Goal: Ask a question: Seek information or help from site administrators or community

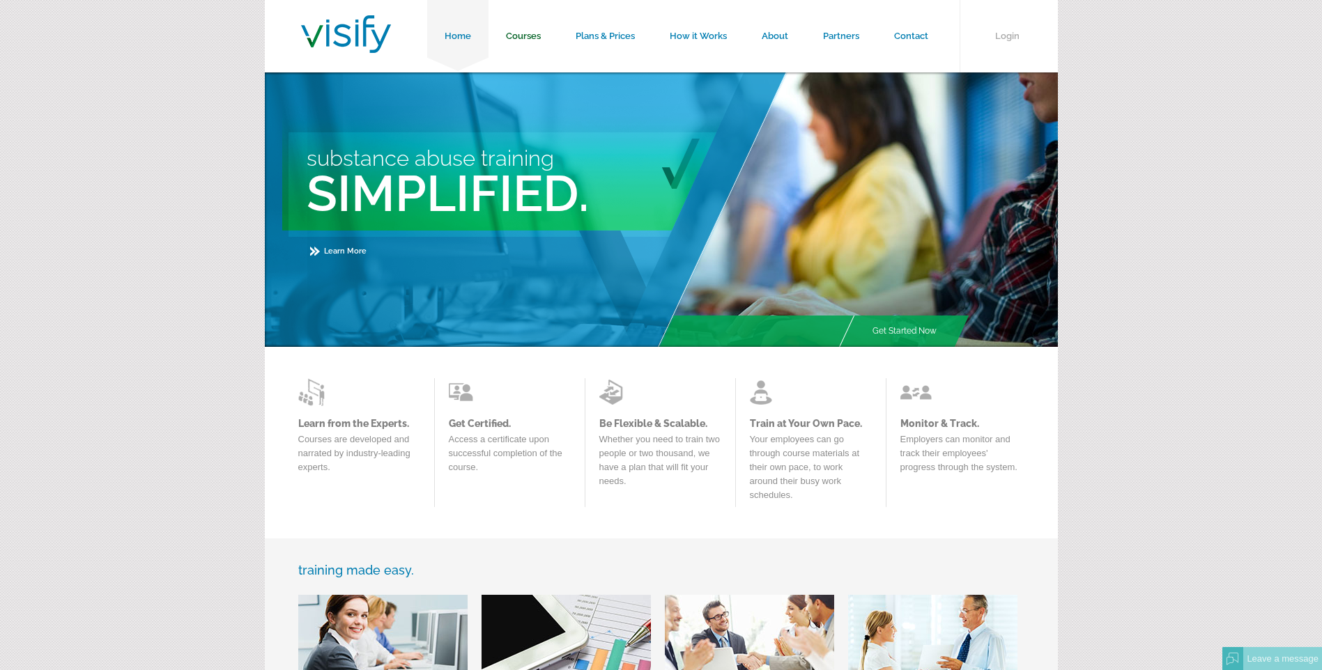
click at [525, 33] on link "Courses" at bounding box center [523, 36] width 70 height 72
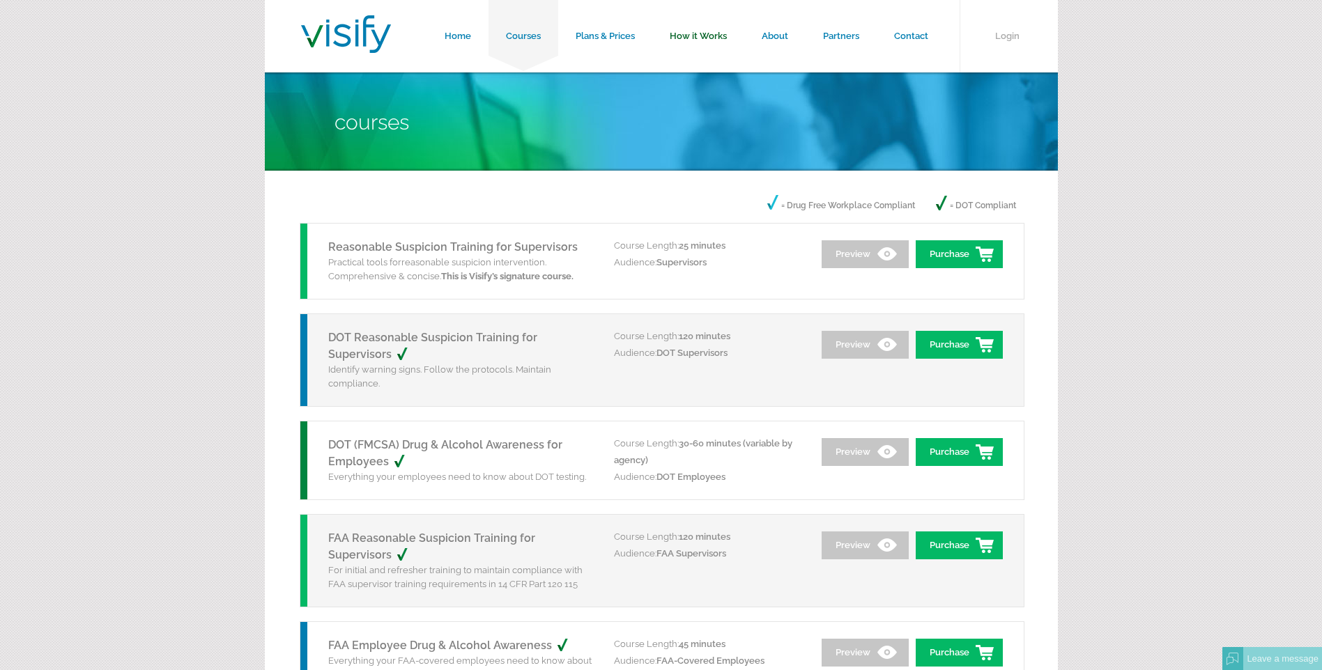
click at [706, 33] on link "How it Works" at bounding box center [698, 36] width 92 height 72
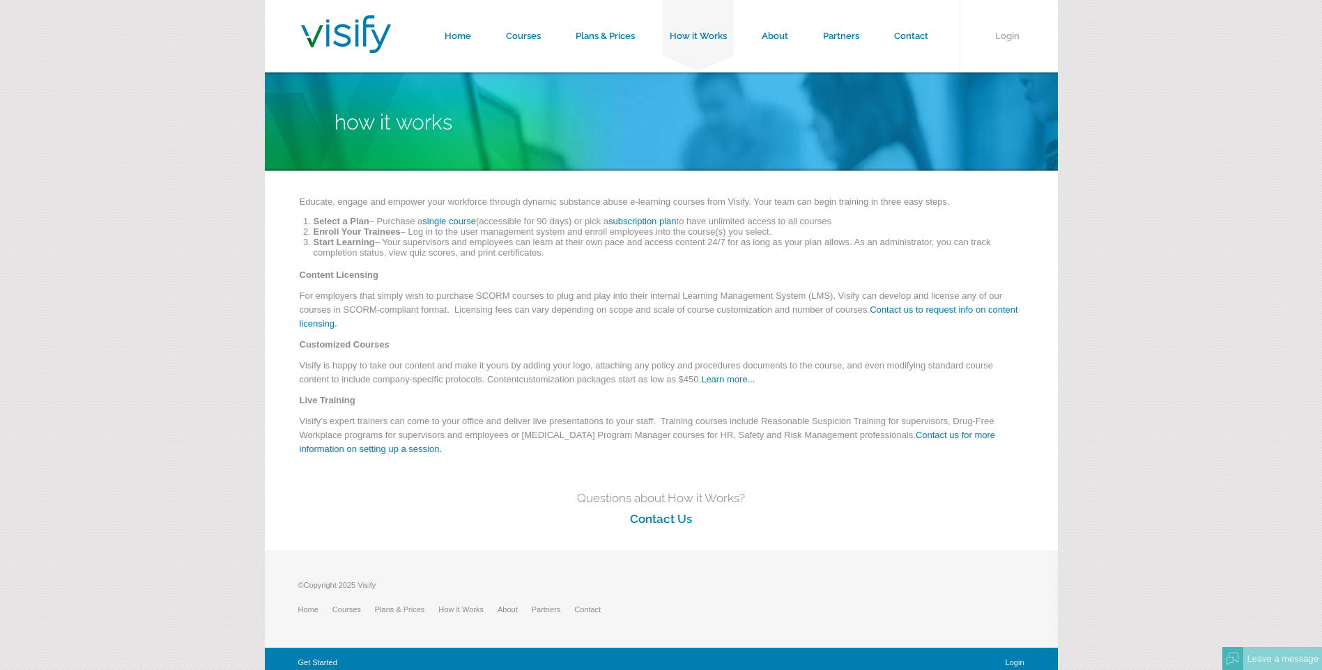
click at [641, 223] on link "subscription plan" at bounding box center [642, 221] width 68 height 10
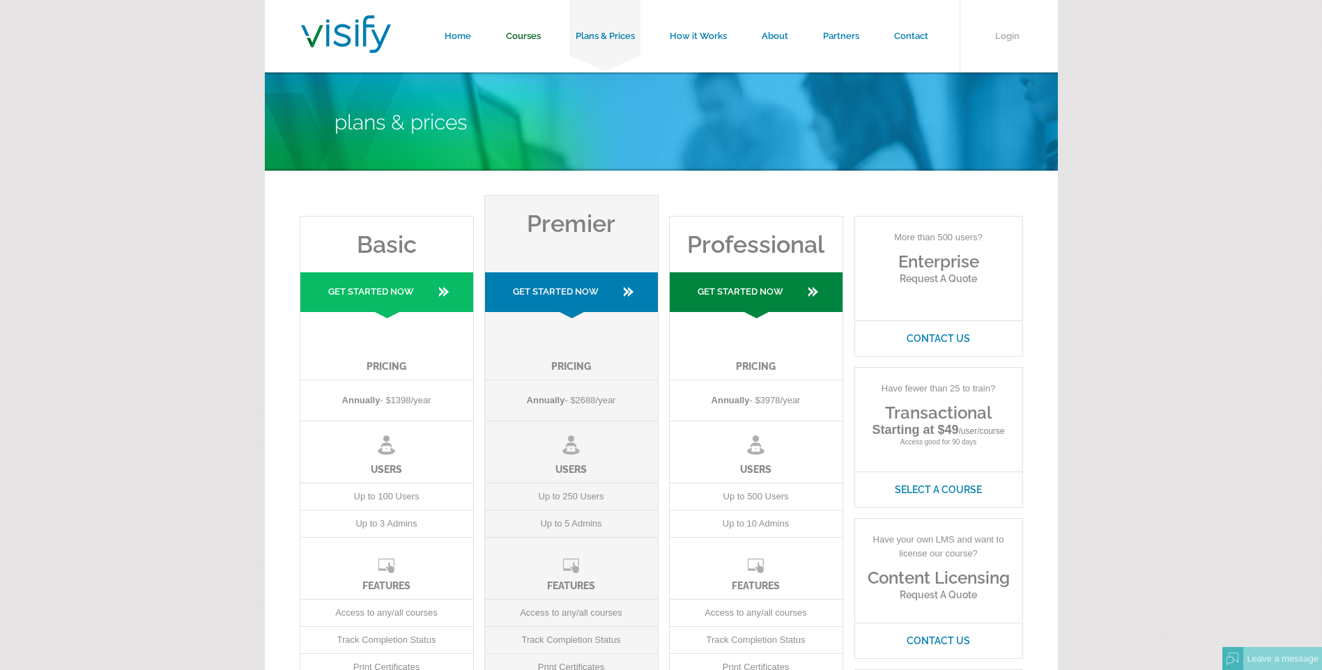
click at [521, 31] on link "Courses" at bounding box center [523, 36] width 70 height 72
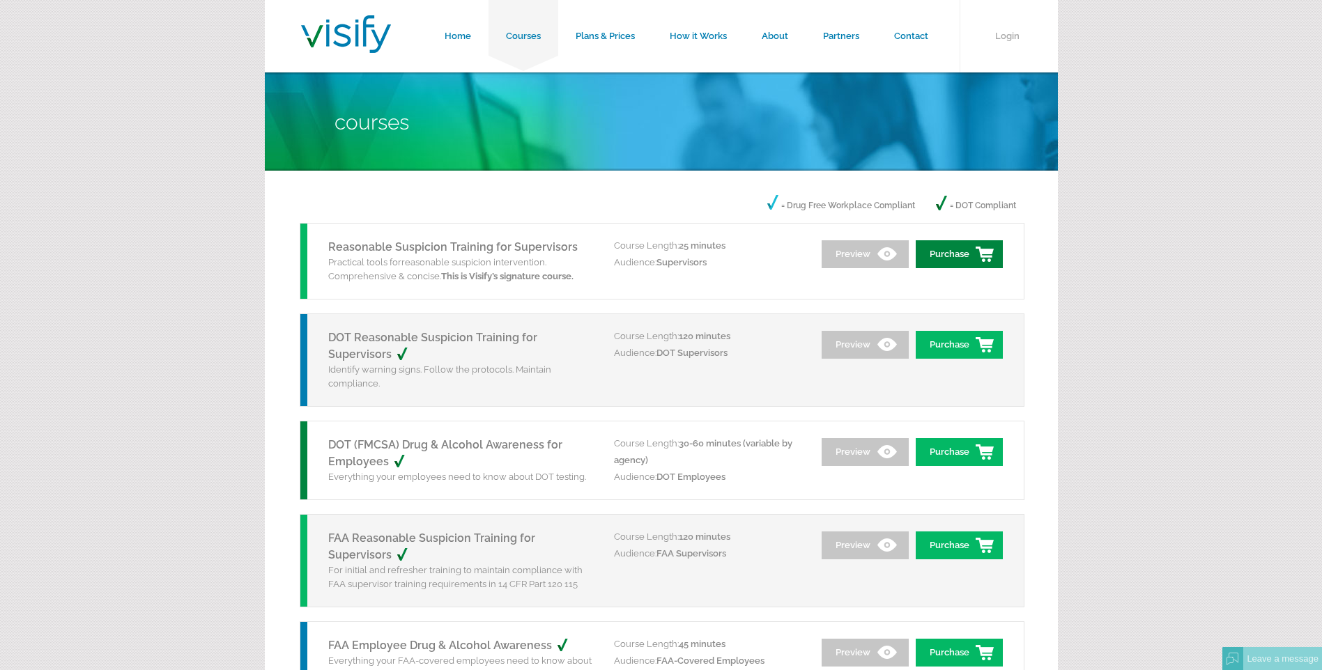
click at [950, 256] on link "Purchase" at bounding box center [959, 254] width 87 height 28
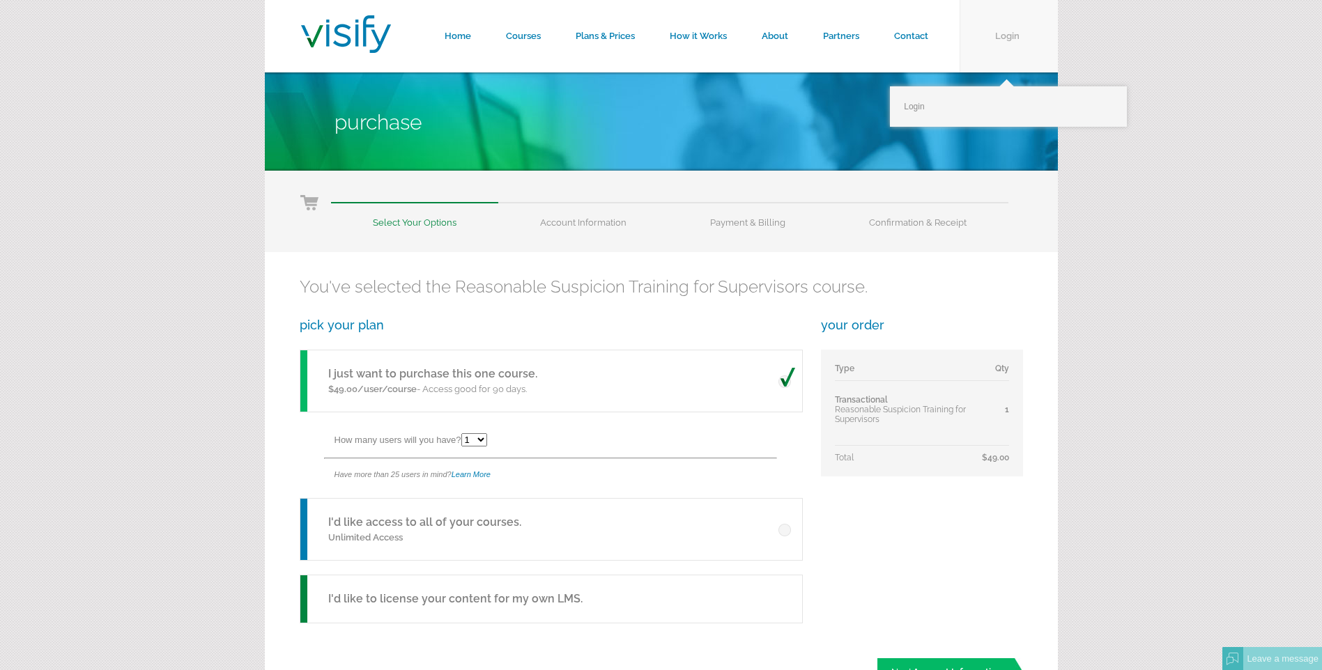
click at [996, 31] on link "Login" at bounding box center [1008, 36] width 98 height 72
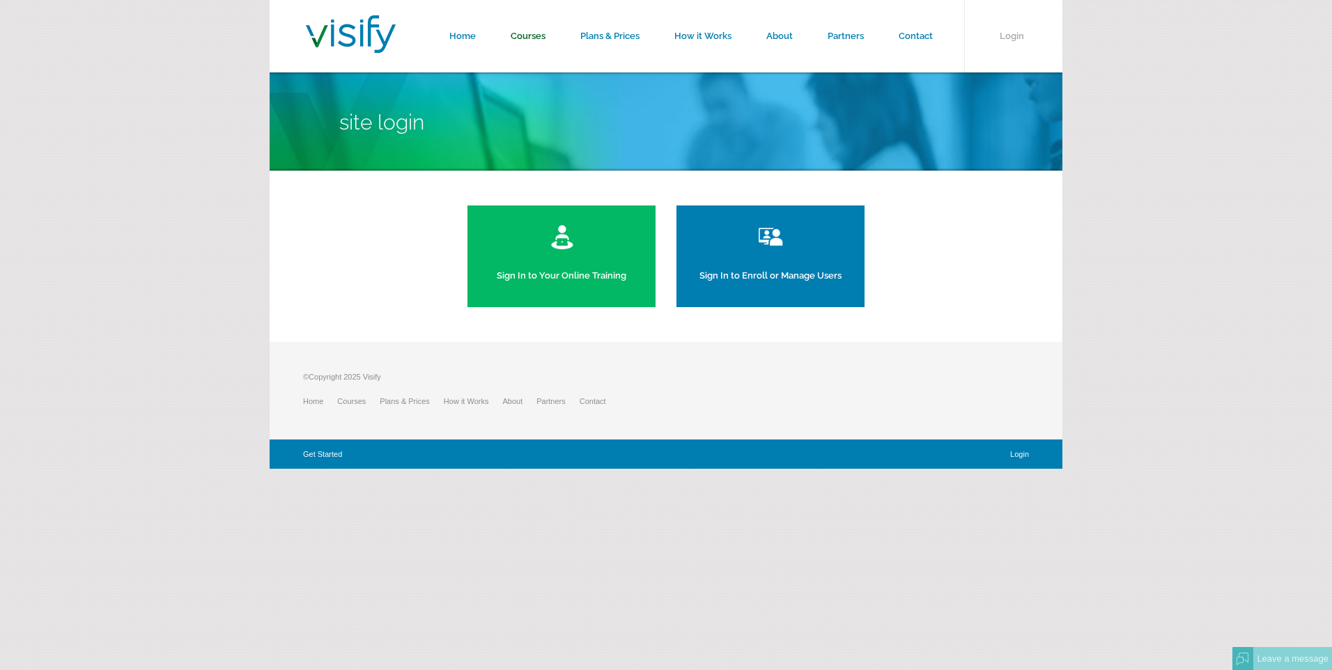
click at [544, 33] on link "Courses" at bounding box center [528, 36] width 70 height 72
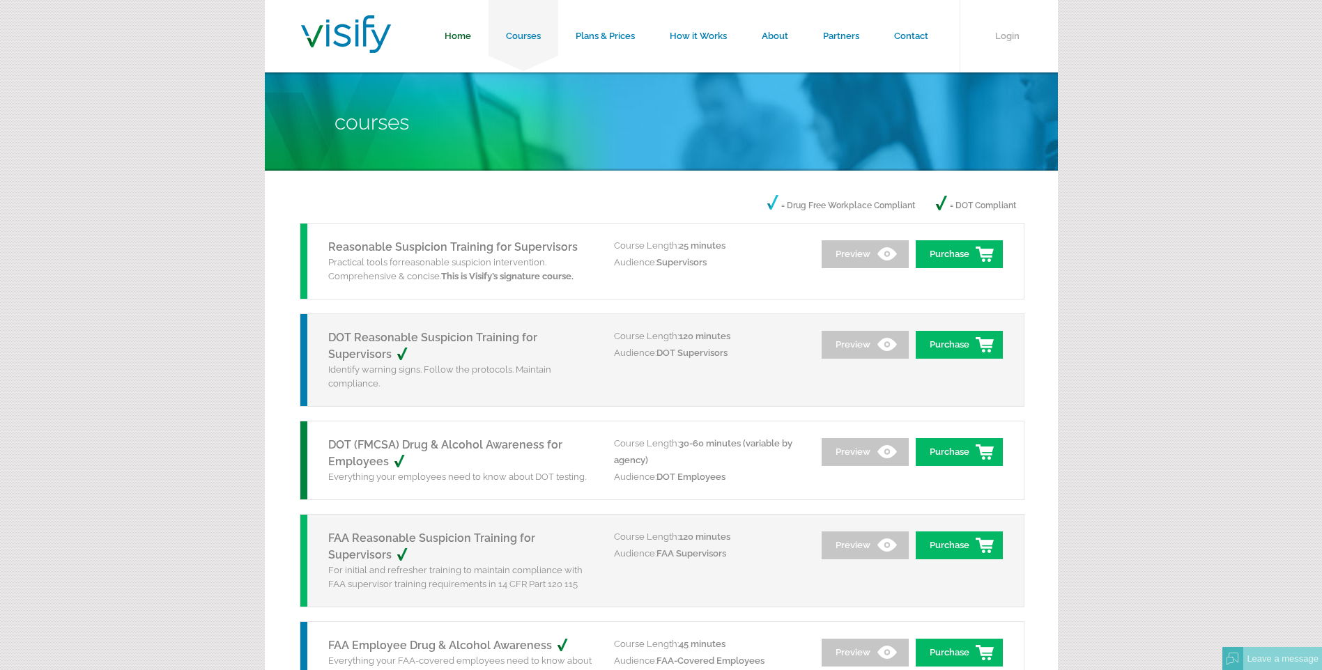
click at [469, 32] on link "Home" at bounding box center [457, 36] width 61 height 72
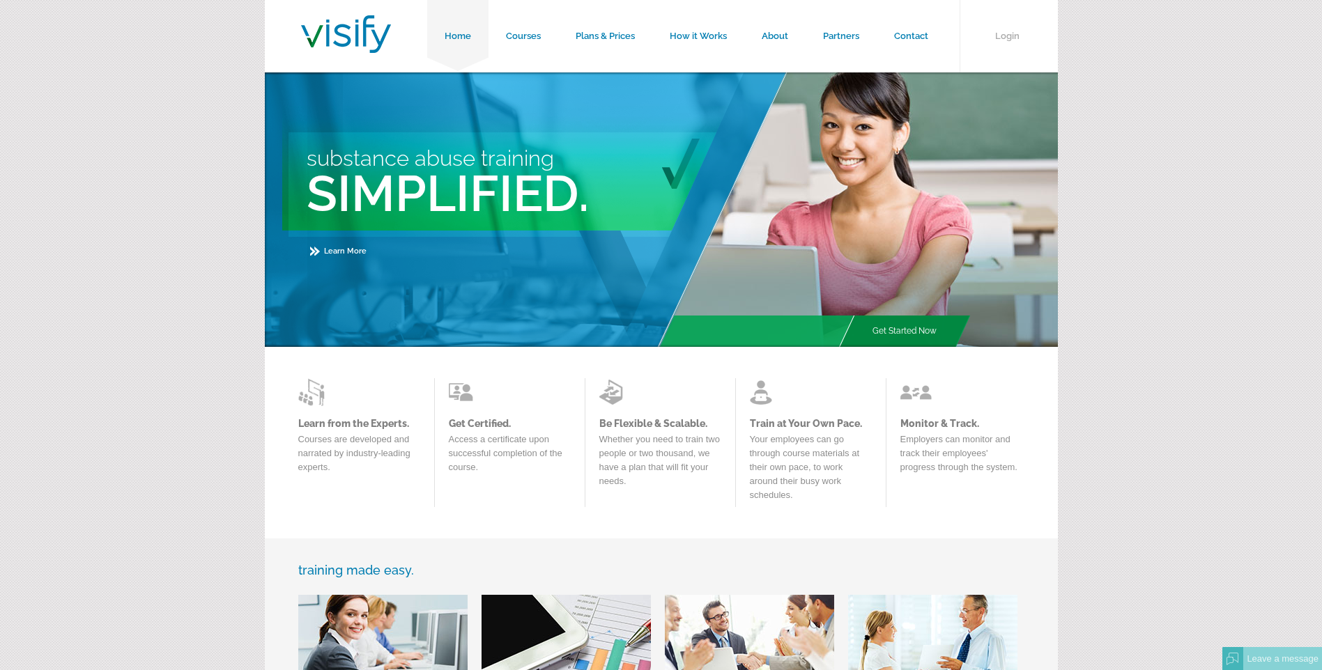
click at [886, 324] on link "Get Started Now" at bounding box center [904, 331] width 99 height 31
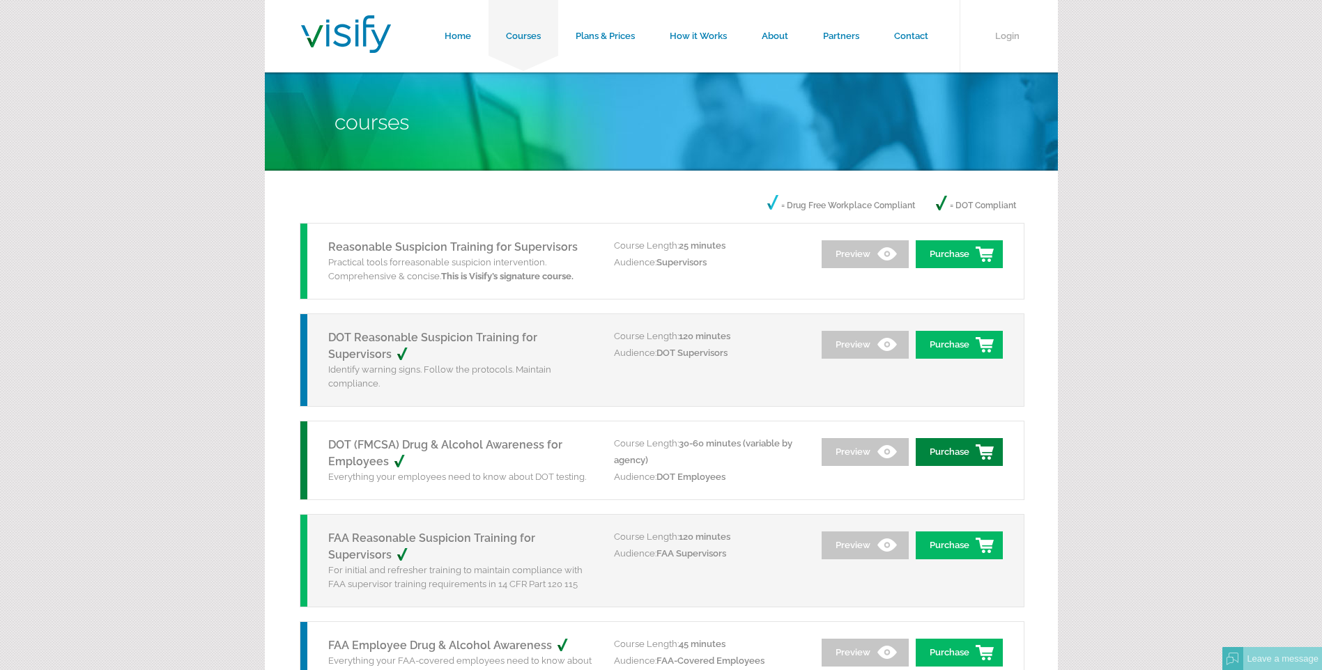
click at [948, 454] on link "Purchase" at bounding box center [959, 452] width 87 height 28
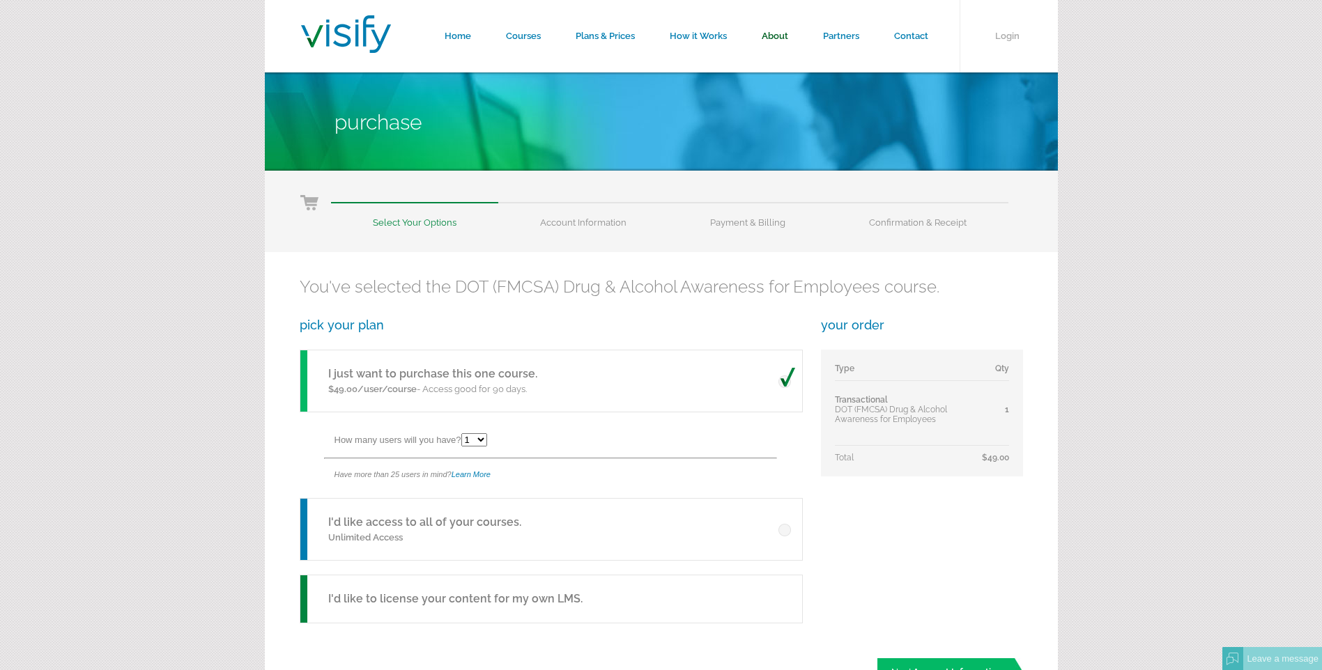
click at [777, 36] on link "About" at bounding box center [774, 36] width 61 height 72
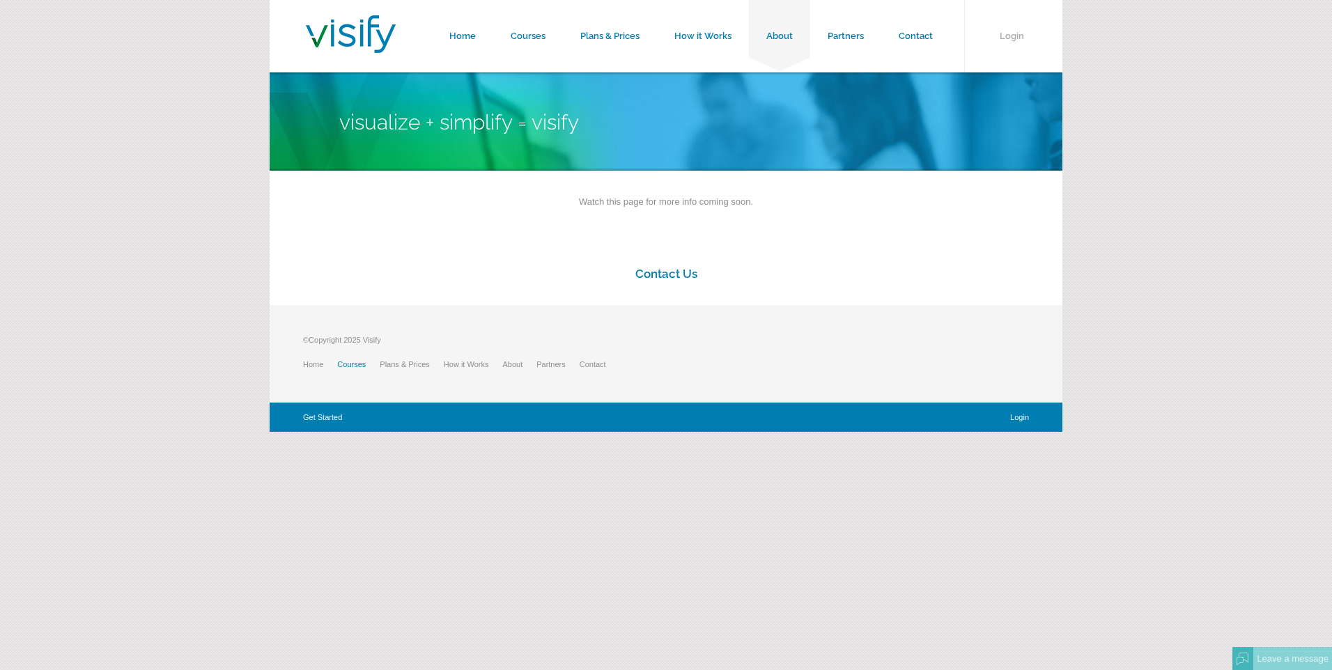
click at [348, 362] on link "Courses" at bounding box center [358, 364] width 43 height 8
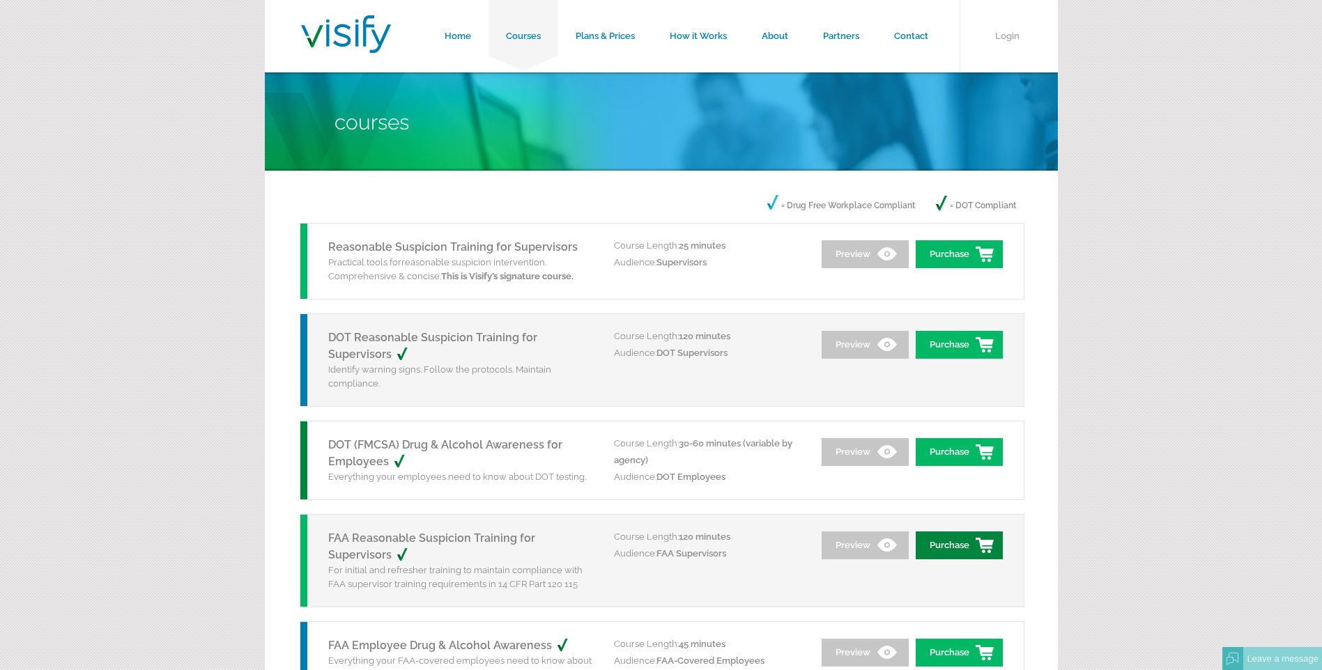
click at [953, 539] on link "Purchase" at bounding box center [959, 546] width 87 height 28
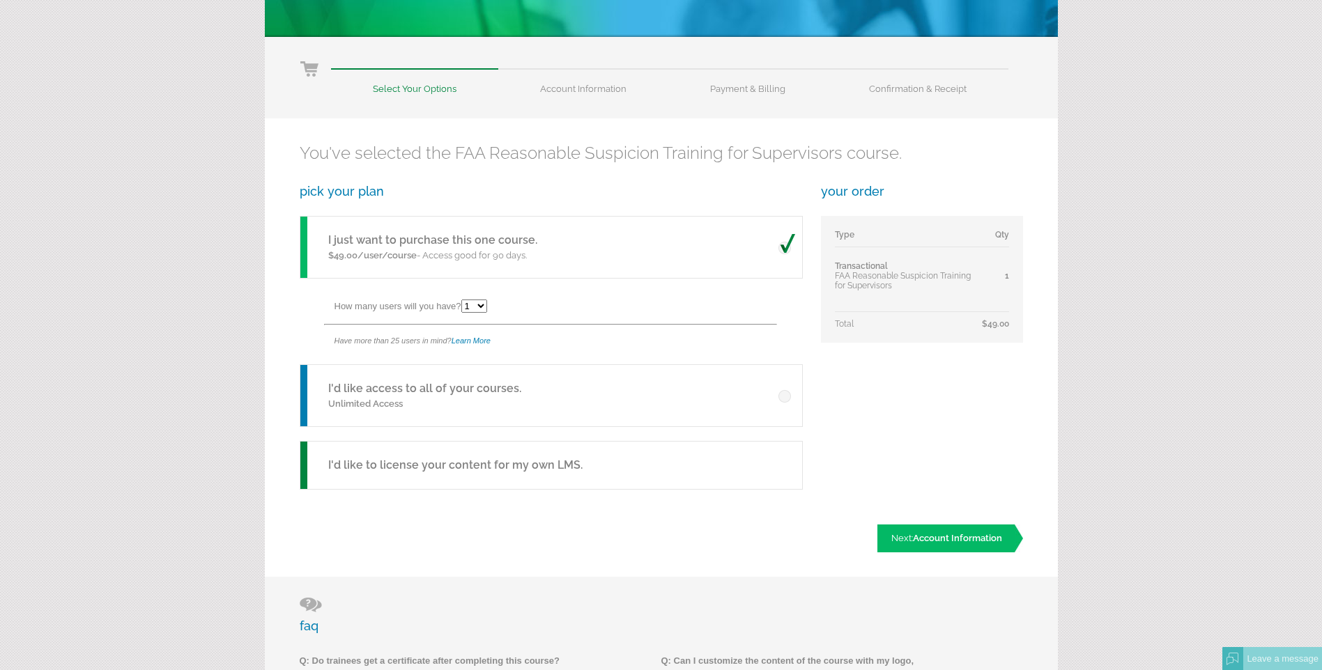
scroll to position [139, 0]
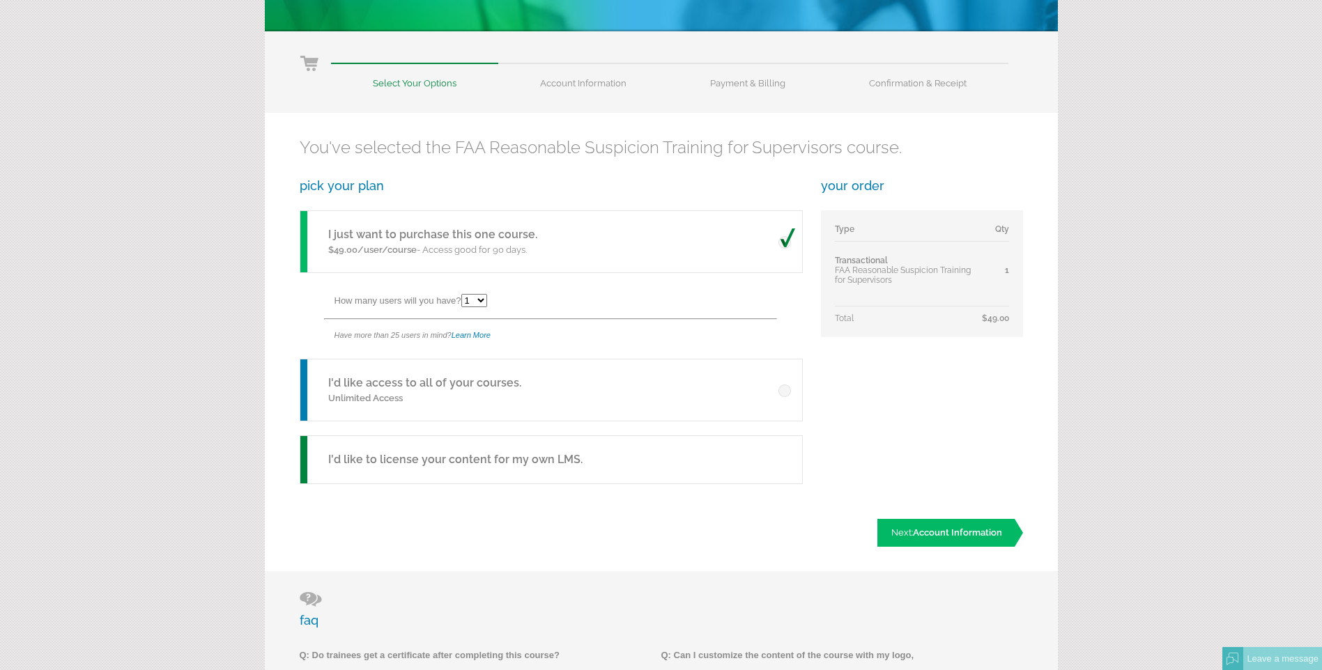
click at [483, 299] on select "1 2 3 4 5 6 7 8 9 10 11 12 13 14 15 16 17 18 19 20 21 22 23 24 25" at bounding box center [474, 300] width 26 height 13
select select "2"
click at [463, 294] on select "1 2 3 4 5 6 7 8 9 10 11 12 13 14 15 16 17 18 19 20 21 22 23 24 25" at bounding box center [474, 300] width 26 height 13
click at [976, 534] on span "Account Information" at bounding box center [957, 532] width 89 height 10
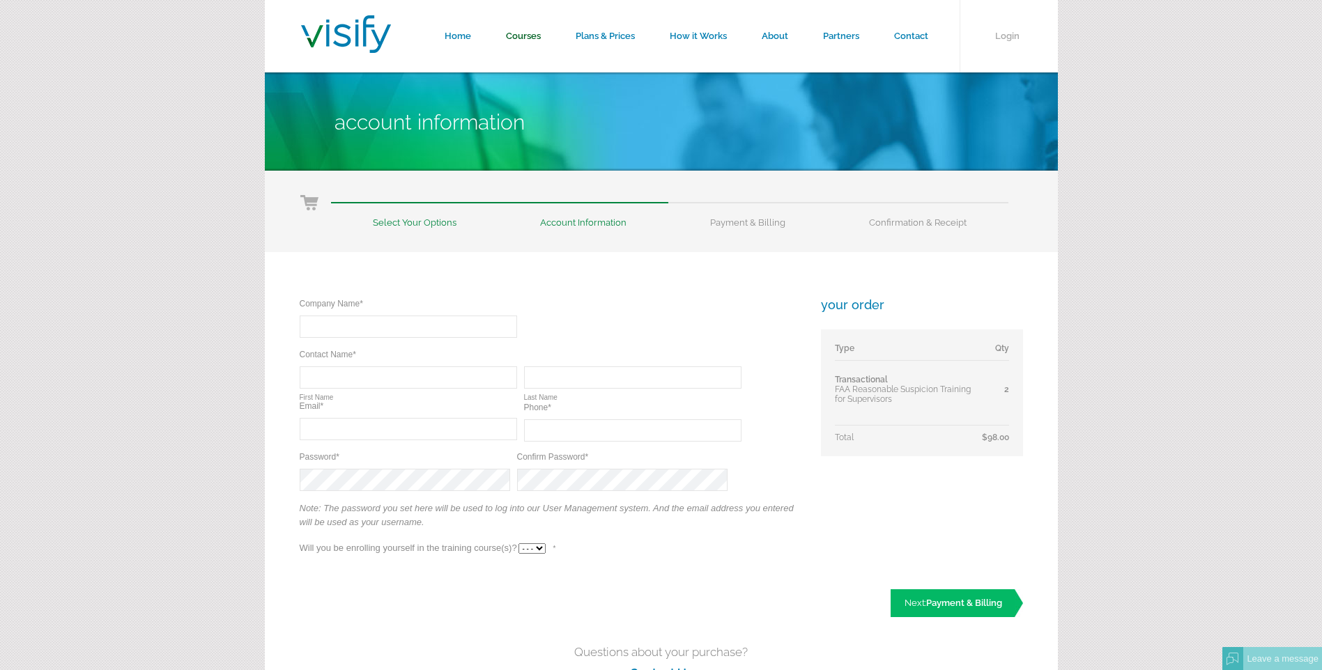
click at [526, 34] on link "Courses" at bounding box center [523, 36] width 70 height 72
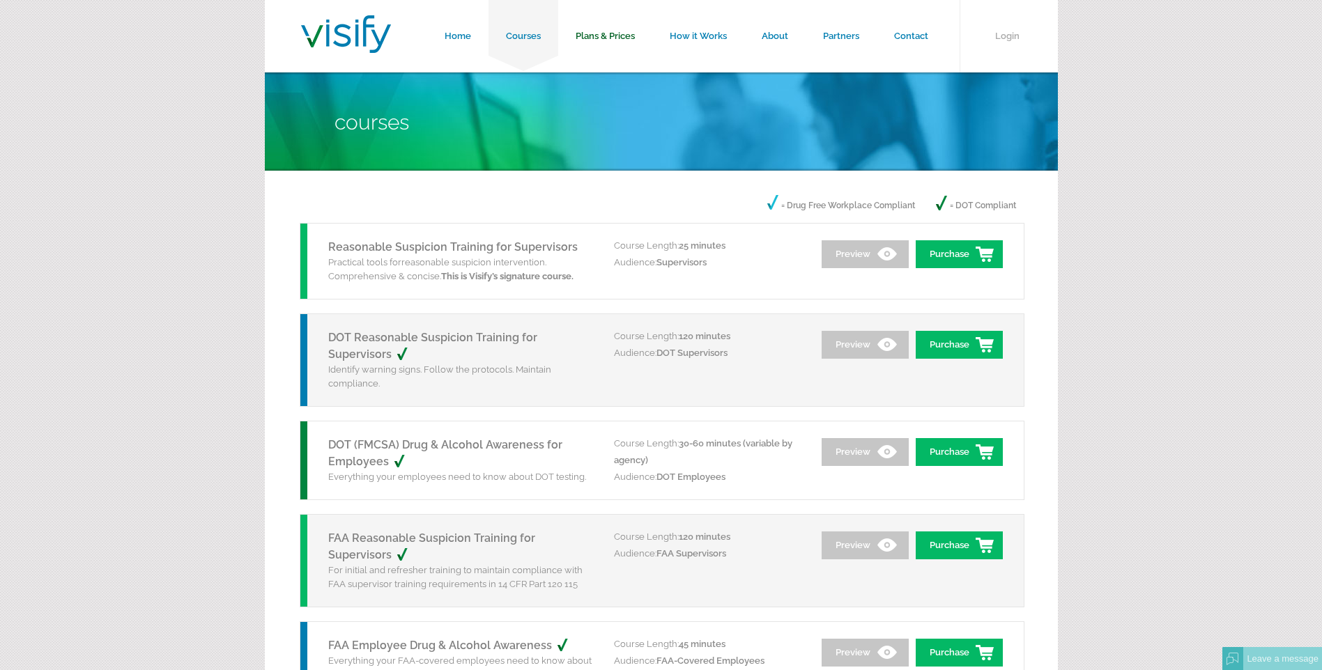
click at [610, 33] on link "Plans & Prices" at bounding box center [605, 36] width 94 height 72
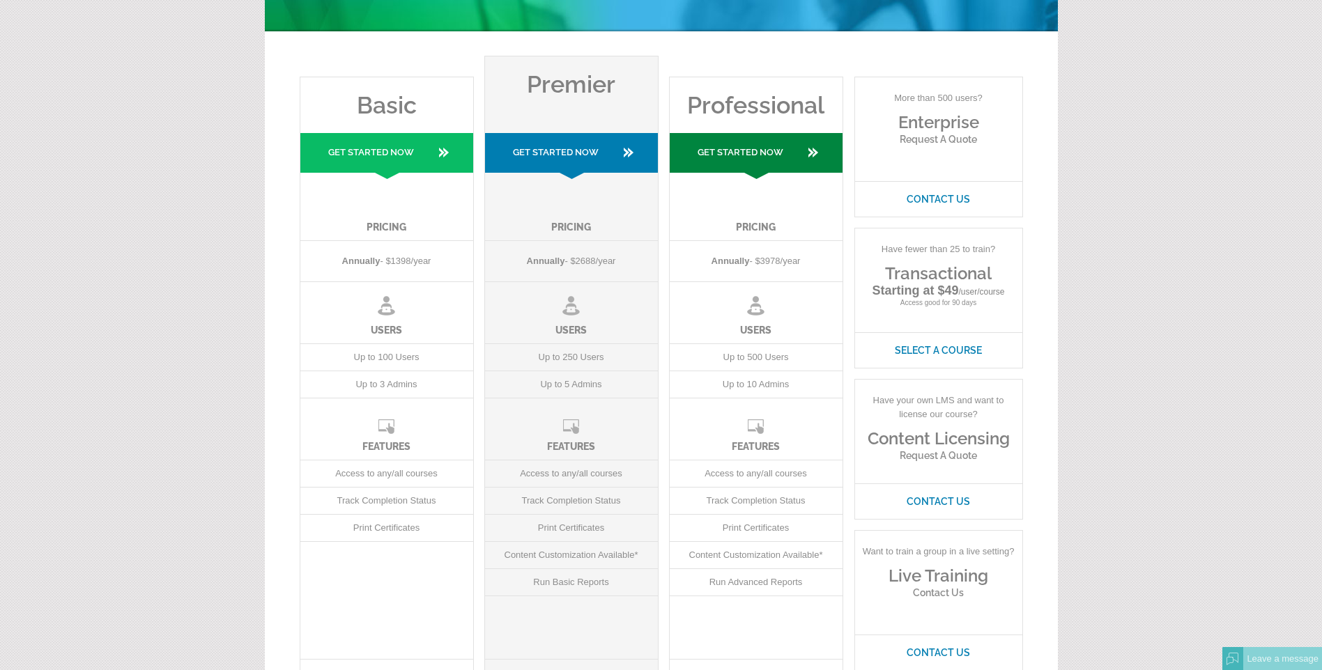
scroll to position [70, 0]
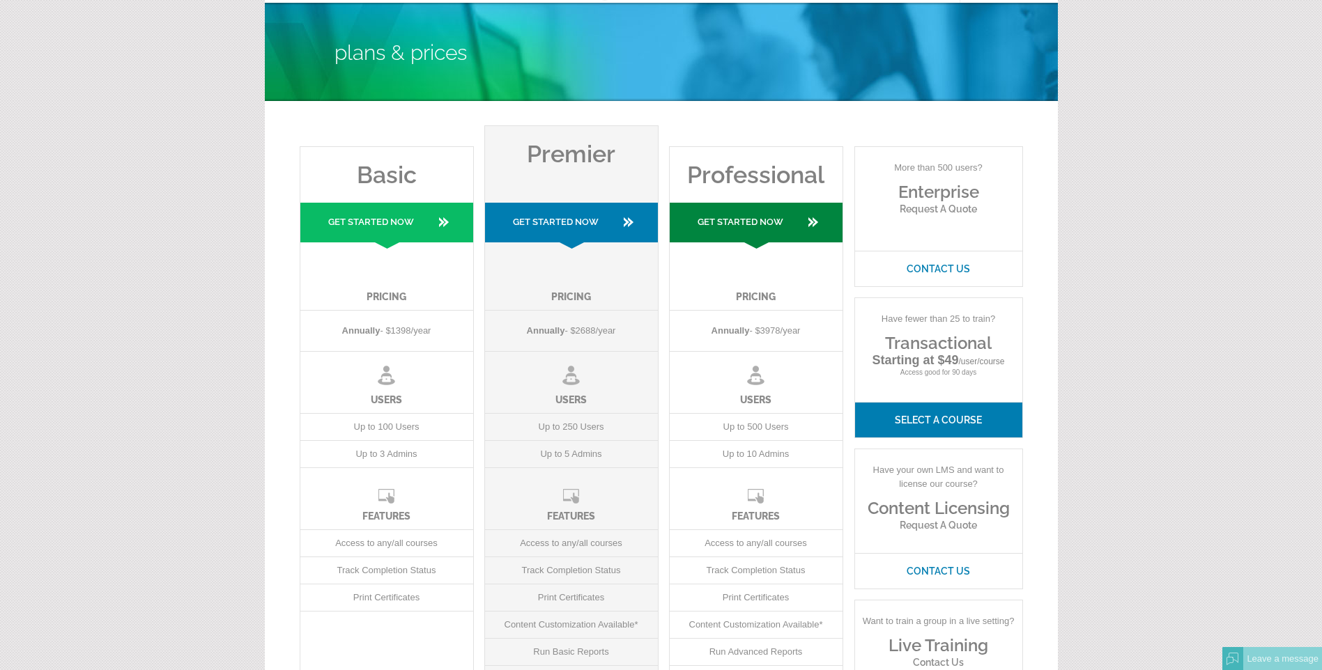
click at [927, 422] on link "Select A Course" at bounding box center [938, 420] width 167 height 36
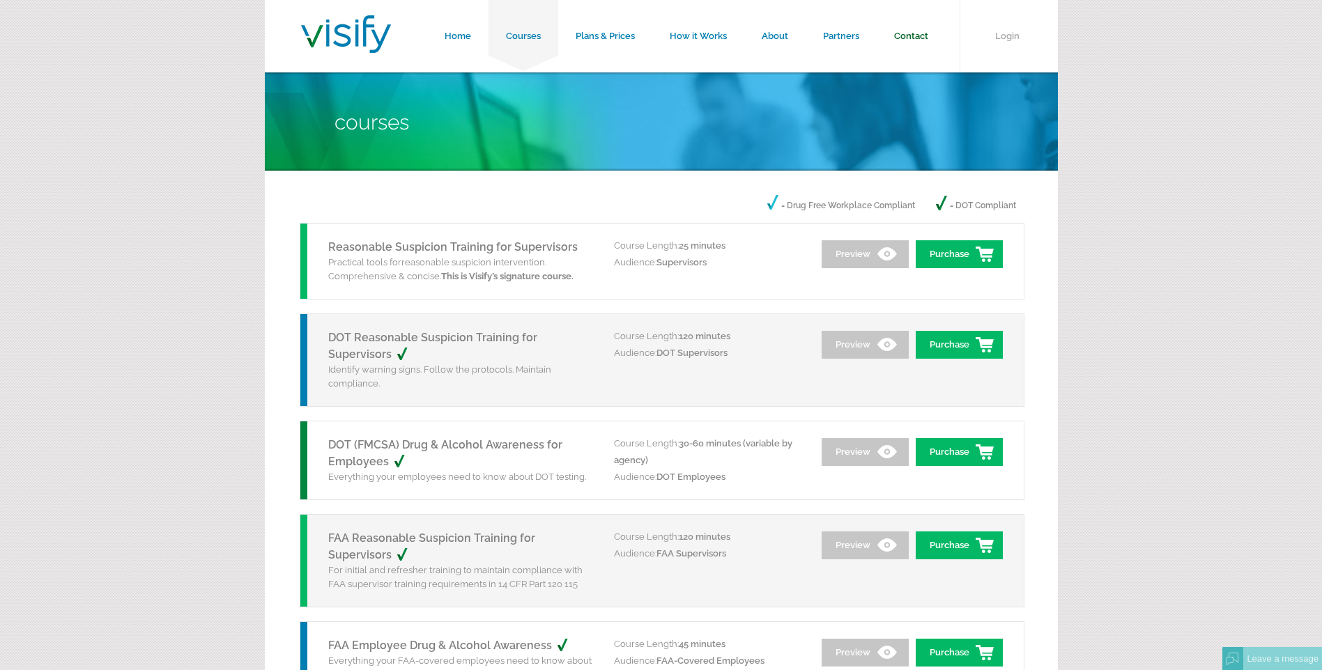
click at [912, 33] on link "Contact" at bounding box center [911, 36] width 69 height 72
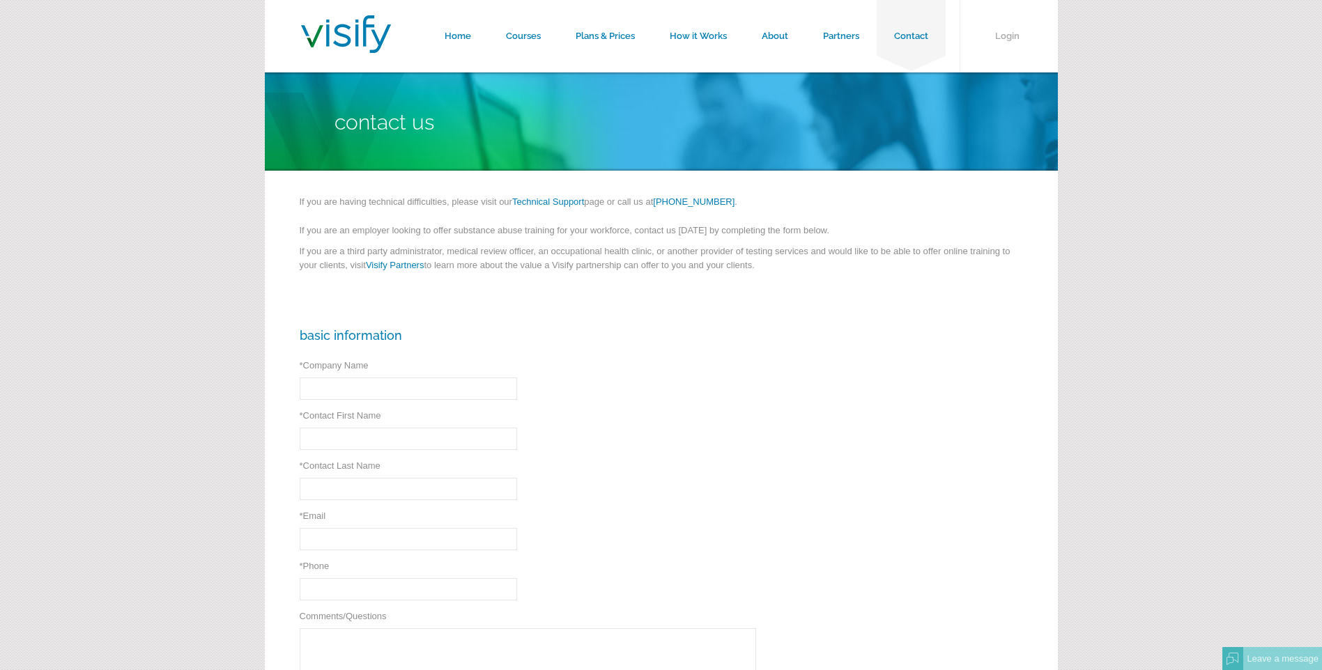
click at [360, 389] on input "* Company Name" at bounding box center [408, 389] width 217 height 22
type input "City of Falfurrias Utility Board"
type input "amartinez@falfurrias.us"
click at [376, 440] on input "* Contact First Name" at bounding box center [408, 439] width 217 height 22
type input "Anna"
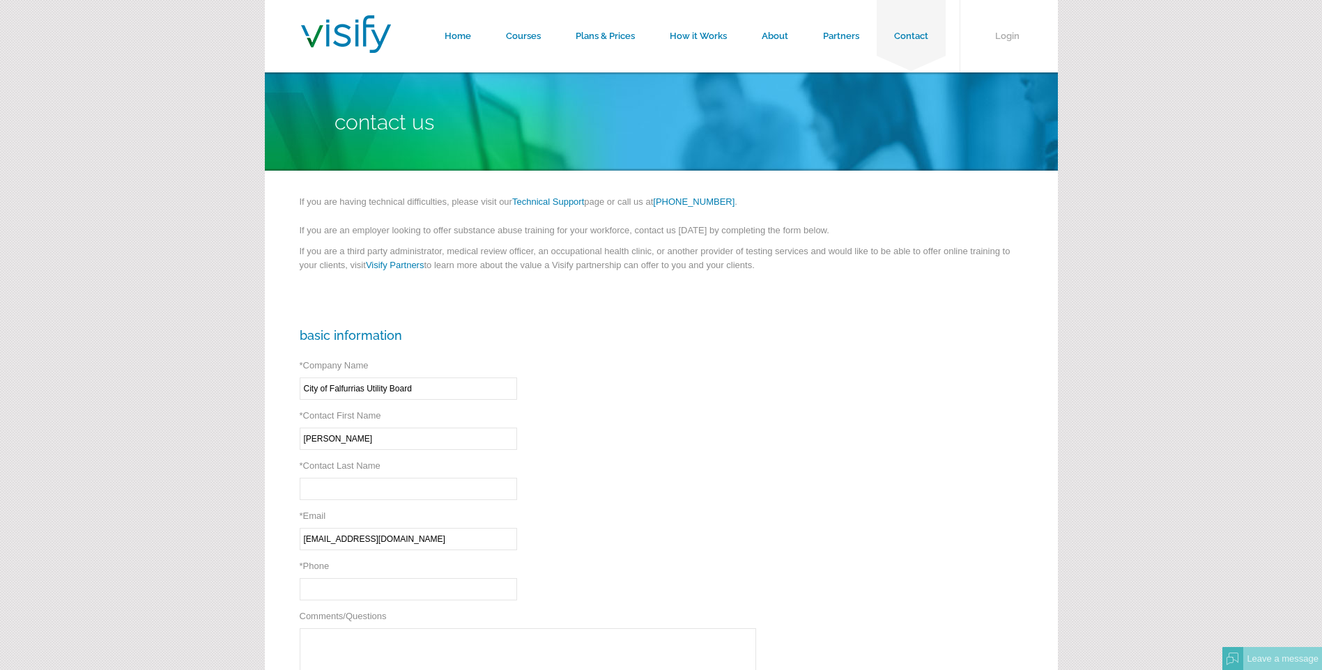
click at [385, 493] on input "* Contact Last Name" at bounding box center [408, 489] width 217 height 22
type input "Martinez"
click at [355, 592] on input "* Phone" at bounding box center [408, 589] width 217 height 22
type input "(361) 325-2597"
click at [322, 634] on textarea "Comments/Questions" at bounding box center [528, 664] width 456 height 70
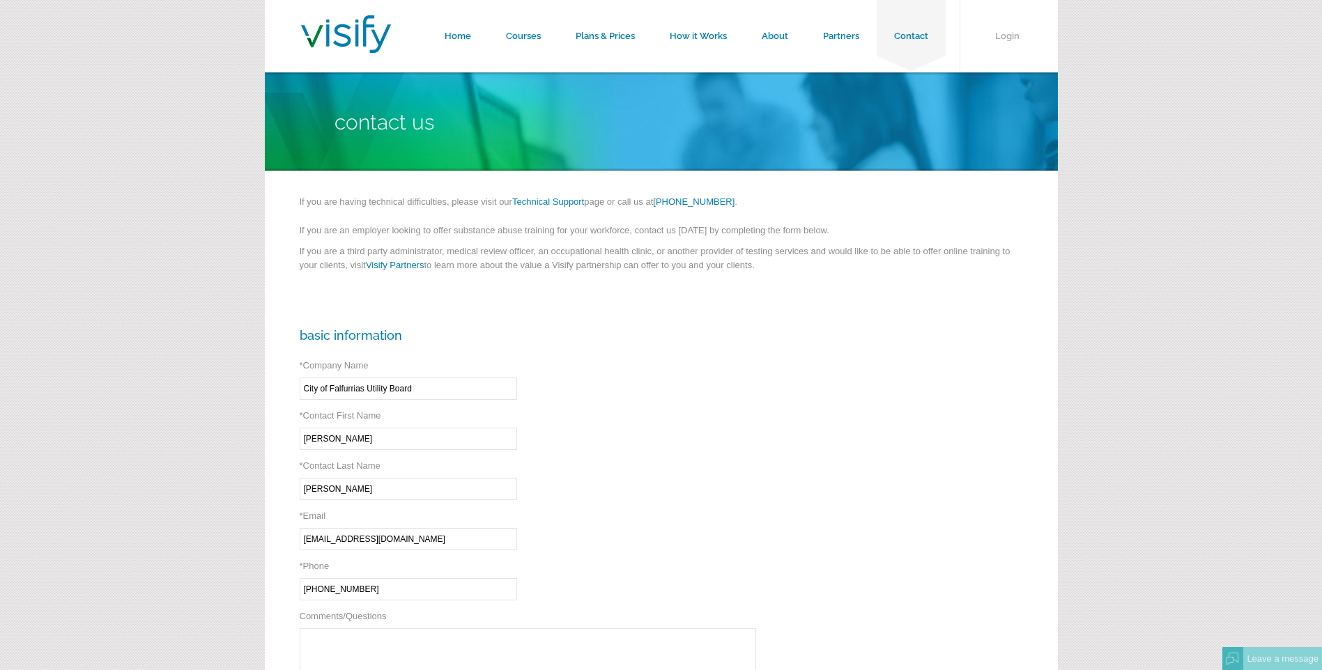
scroll to position [70, 0]
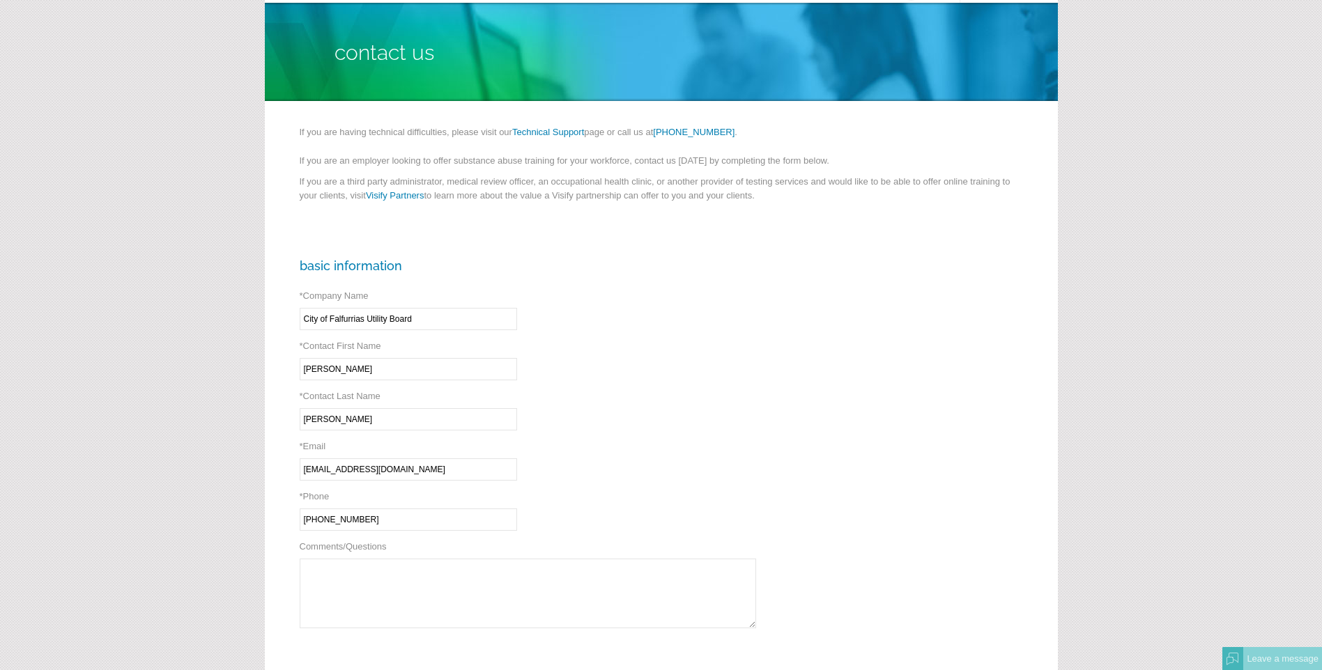
click at [330, 580] on textarea "Comments/Questions" at bounding box center [528, 594] width 456 height 70
click at [327, 569] on textarea "Comments/Questions" at bounding box center [528, 594] width 456 height 70
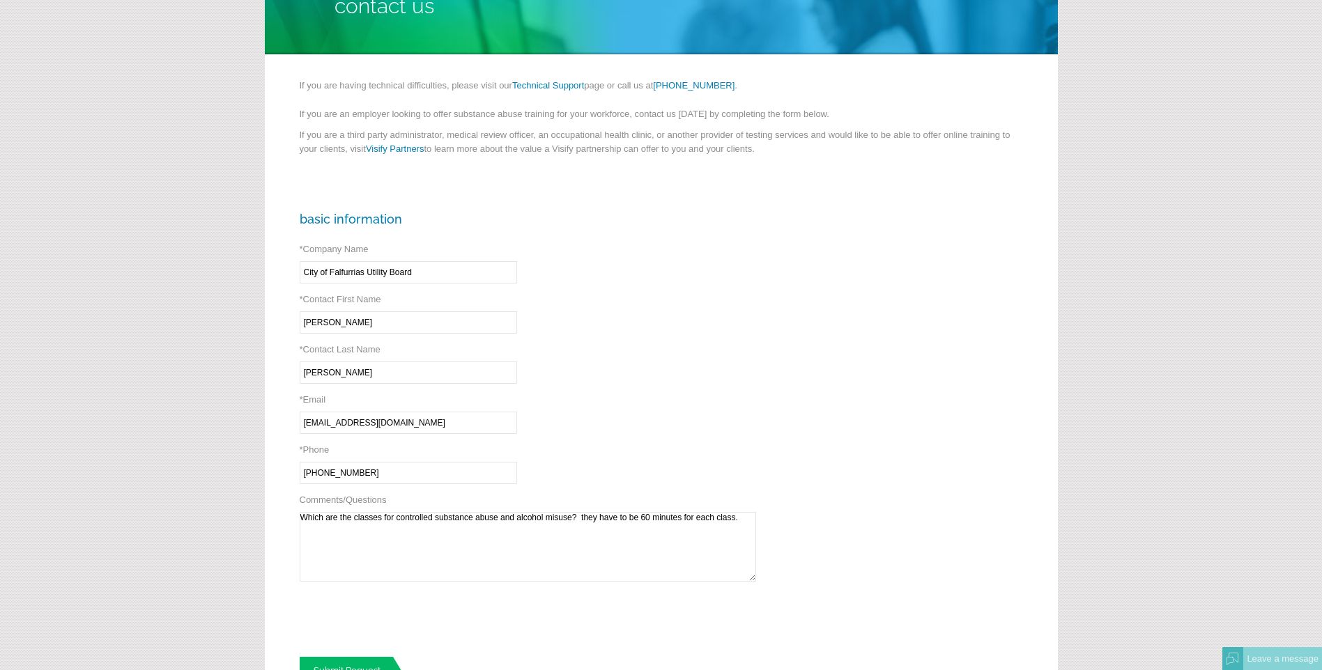
scroll to position [139, 0]
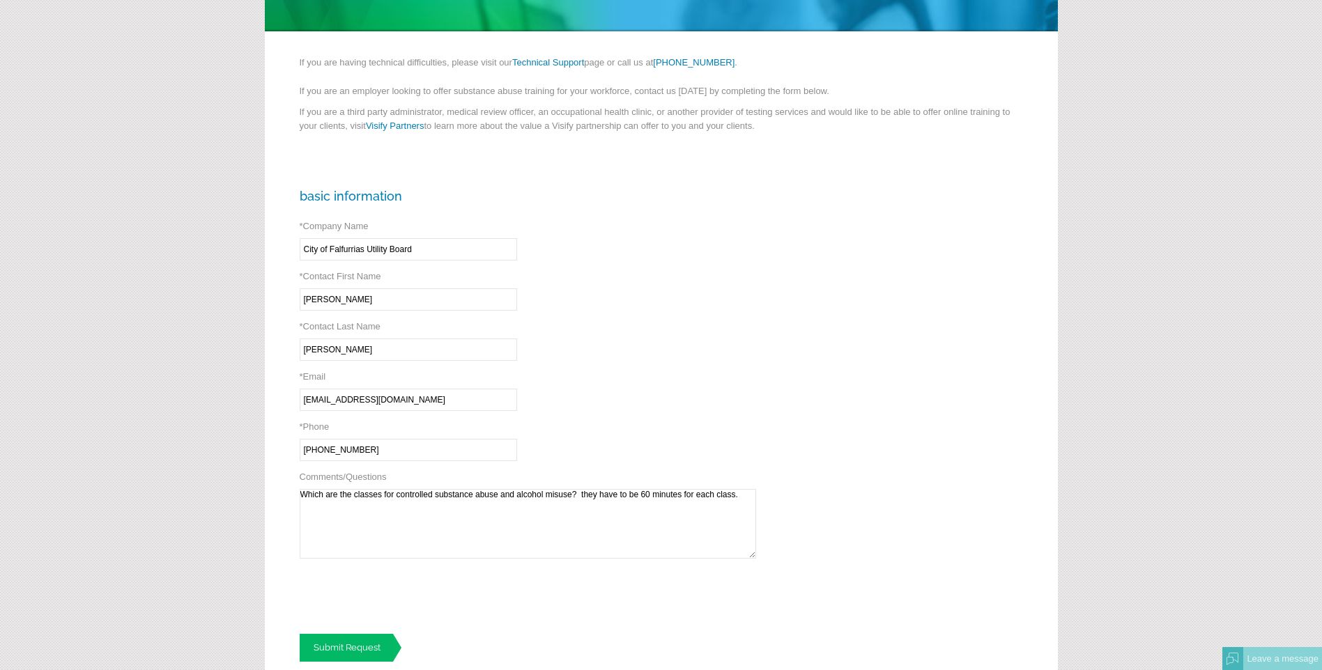
type textarea "Which are the classes for controlled substance abuse and alcohol misuse? they h…"
click at [356, 643] on link "Submit Request" at bounding box center [351, 648] width 102 height 28
